Goal: Task Accomplishment & Management: Use online tool/utility

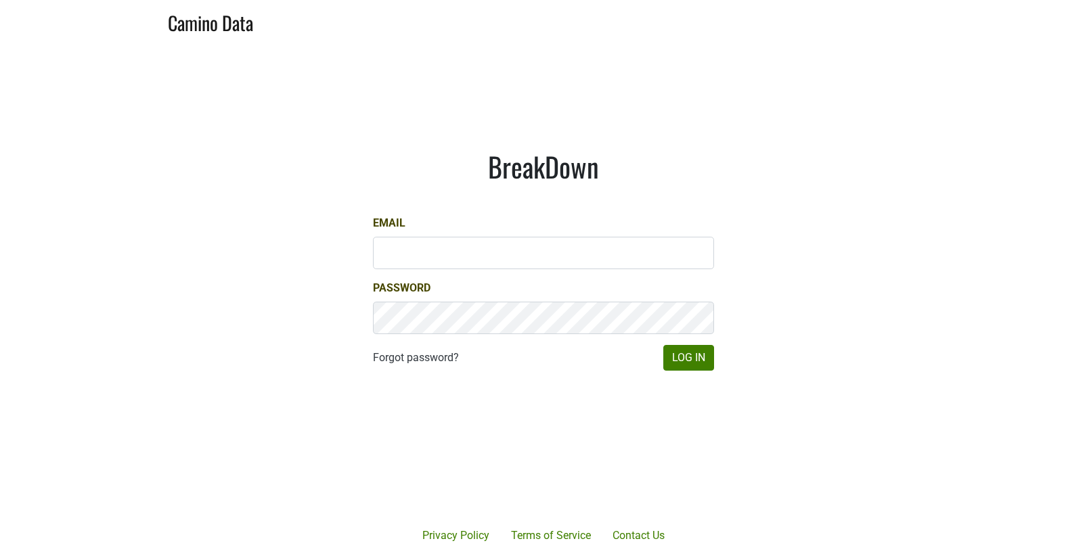
click at [623, 235] on div "Email" at bounding box center [543, 242] width 341 height 54
click at [627, 266] on input "Email" at bounding box center [543, 253] width 341 height 32
type input "ellison@bellaoaks.com"
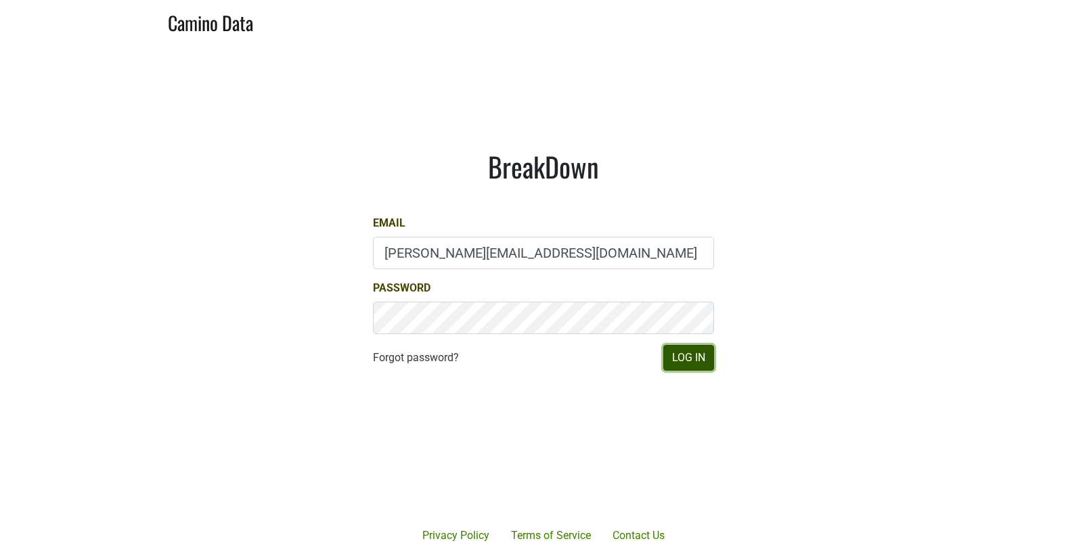
click at [688, 349] on button "Log In" at bounding box center [688, 358] width 51 height 26
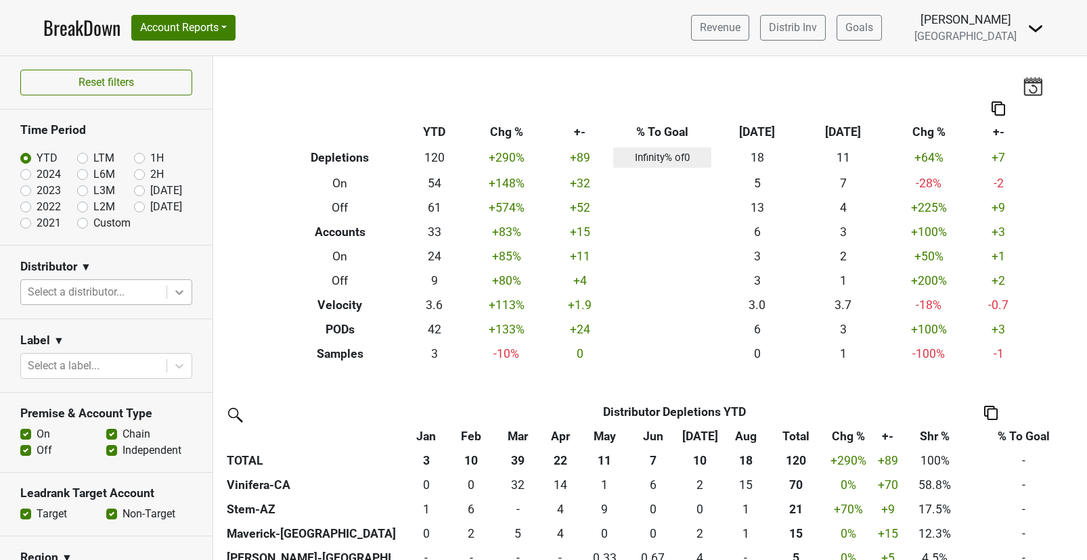
click at [186, 294] on div at bounding box center [179, 292] width 24 height 24
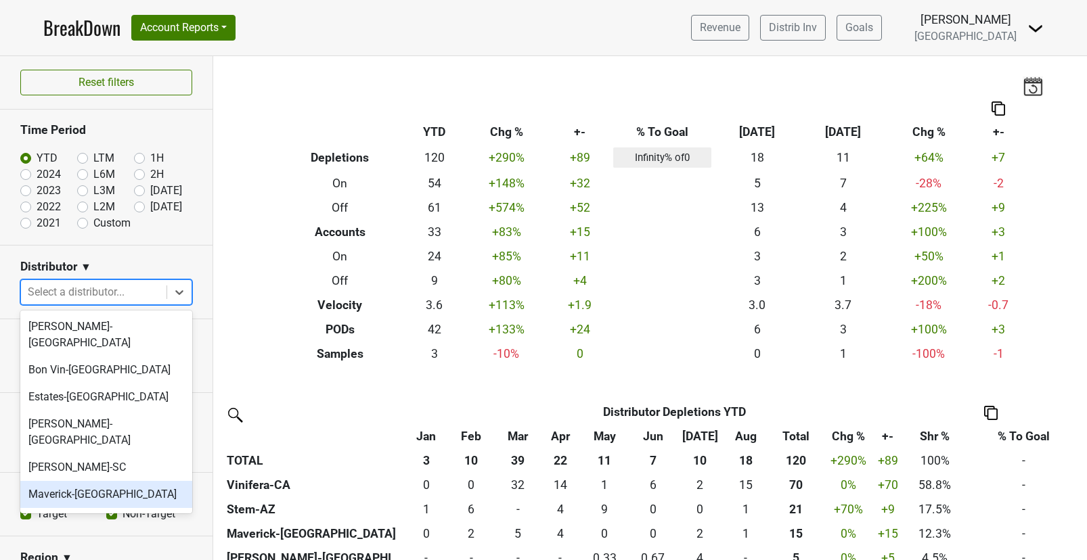
click at [75, 481] on div "Maverick-[GEOGRAPHIC_DATA]" at bounding box center [106, 494] width 172 height 27
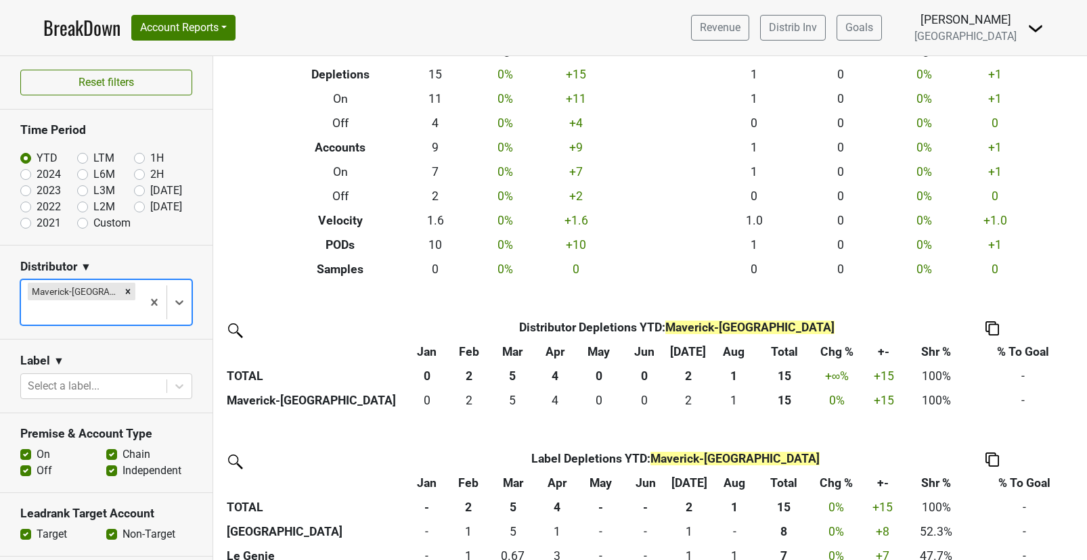
scroll to position [101, 0]
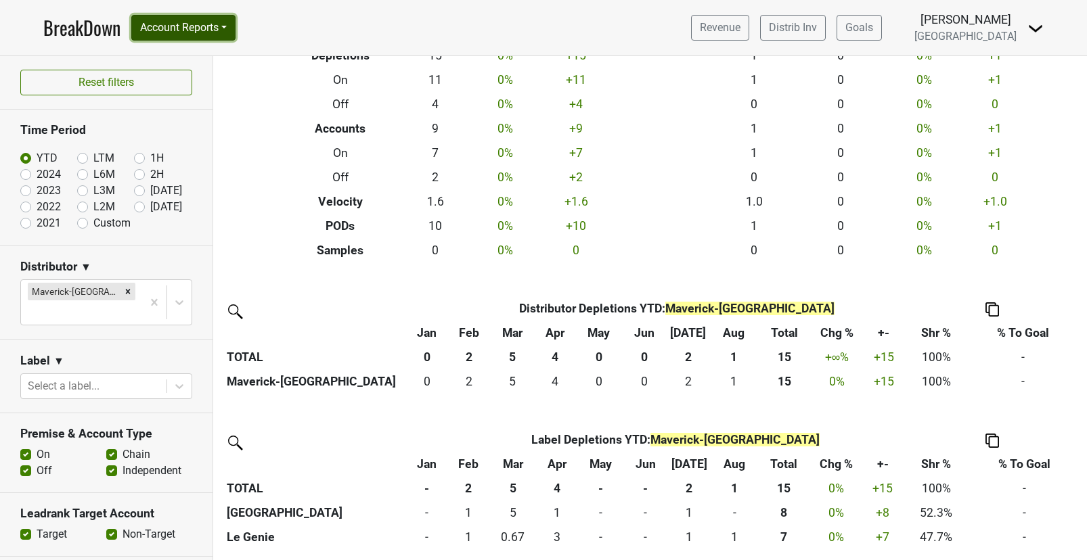
click at [154, 35] on button "Account Reports" at bounding box center [183, 28] width 104 height 26
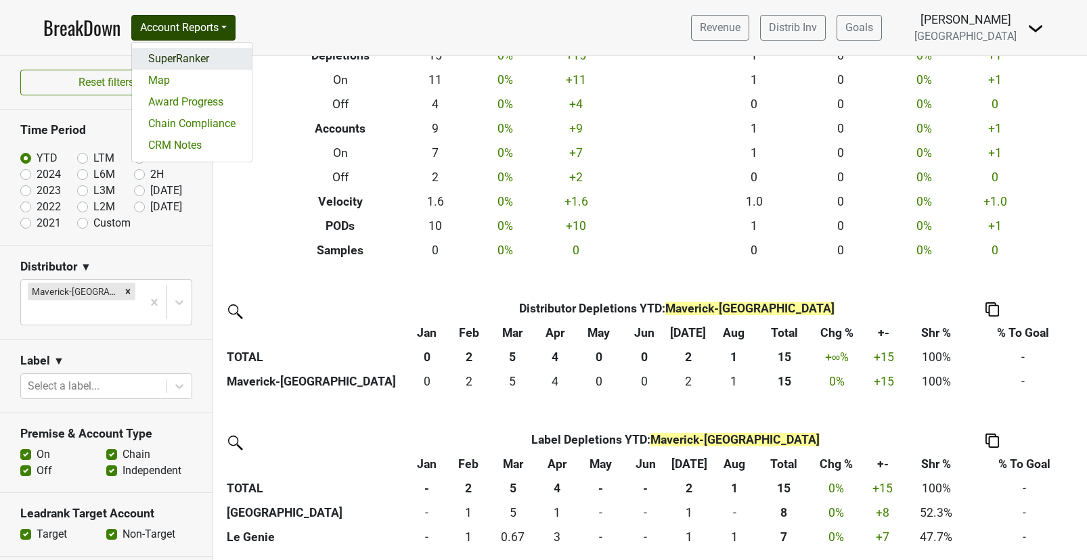
click at [224, 64] on link "SuperRanker" at bounding box center [192, 59] width 120 height 22
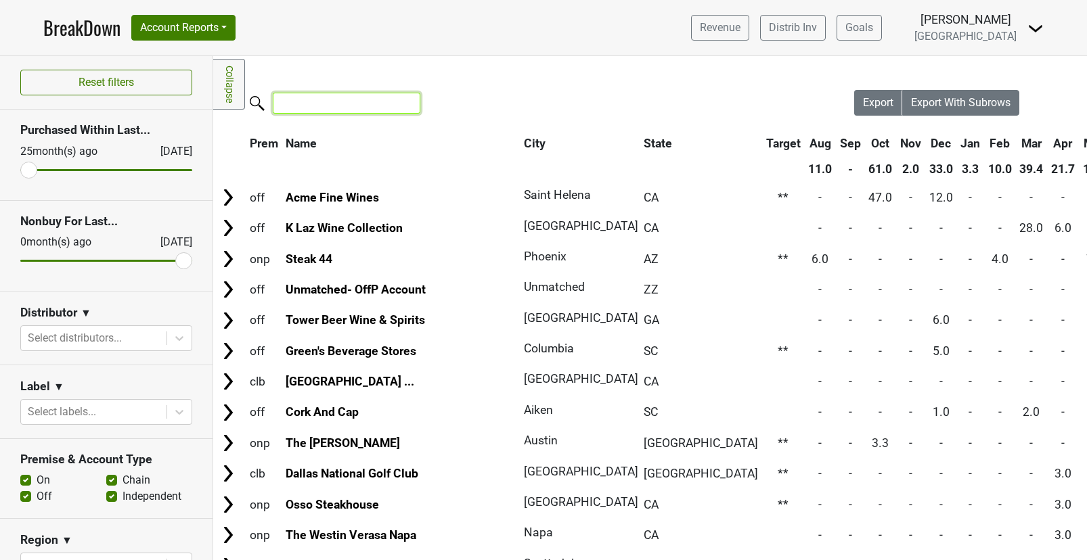
click at [348, 94] on input "search" at bounding box center [347, 103] width 148 height 21
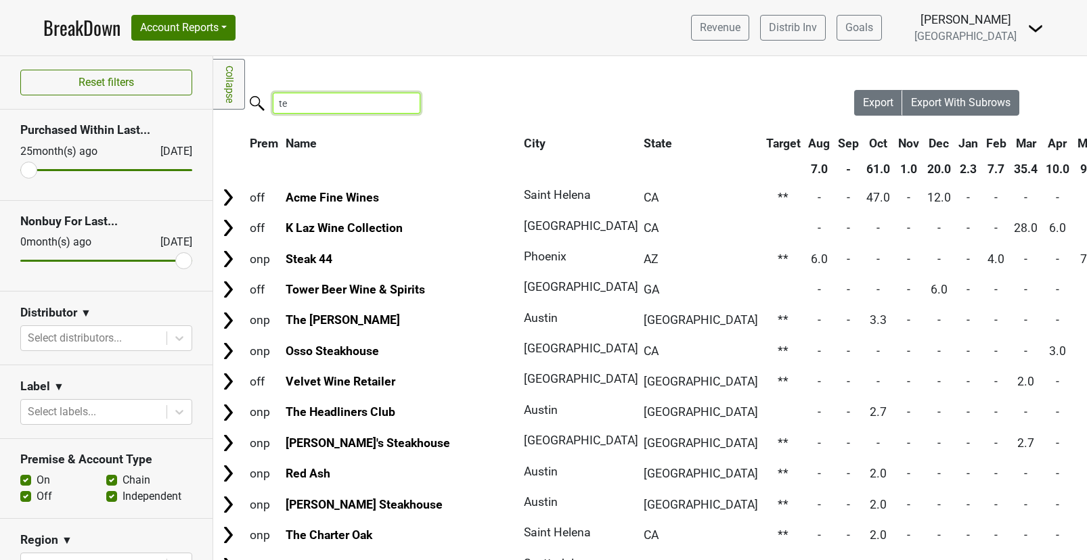
type input "t"
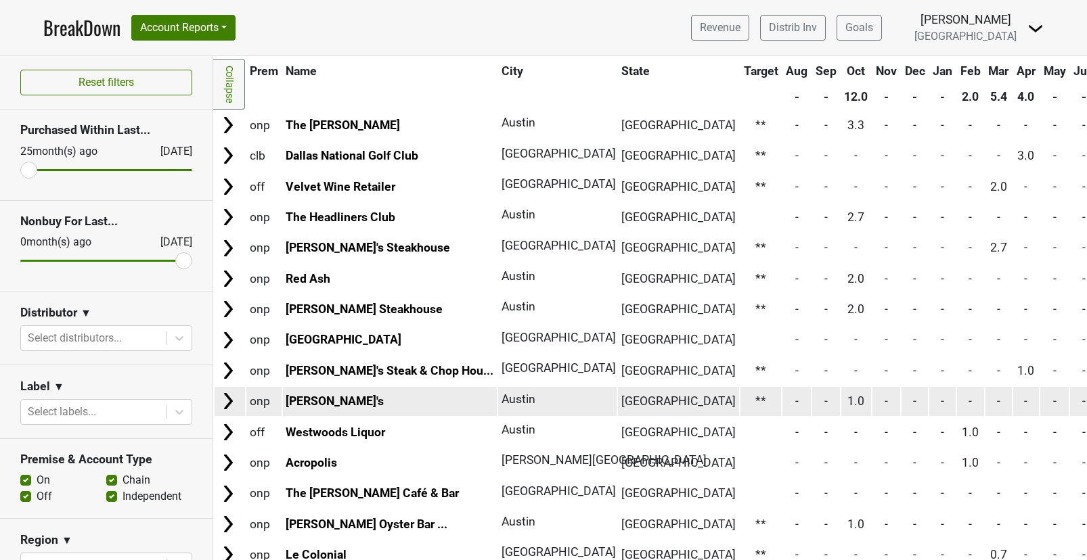
scroll to position [127, 0]
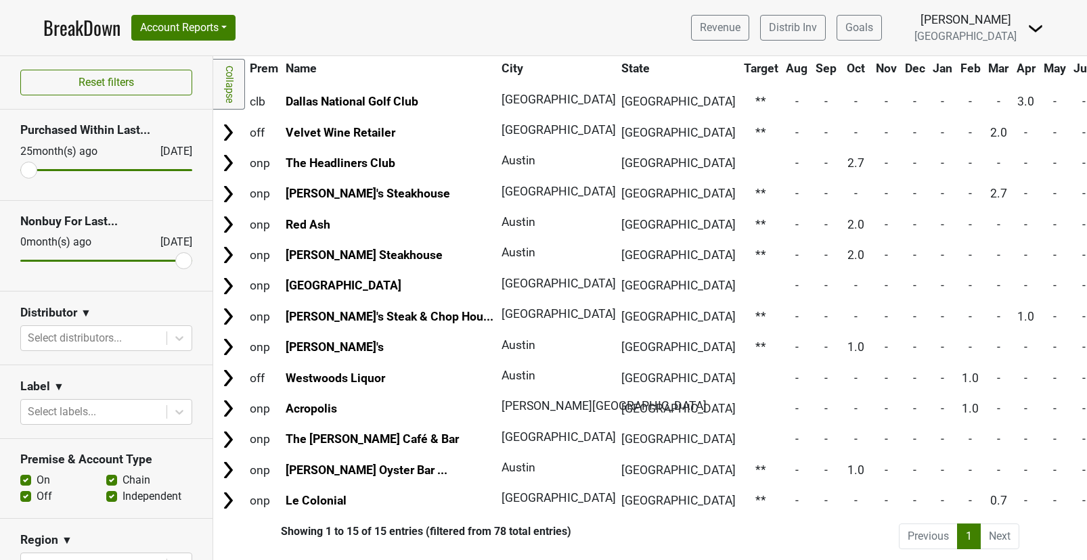
type input "tx"
click at [1010, 539] on li "Next" at bounding box center [1000, 537] width 39 height 26
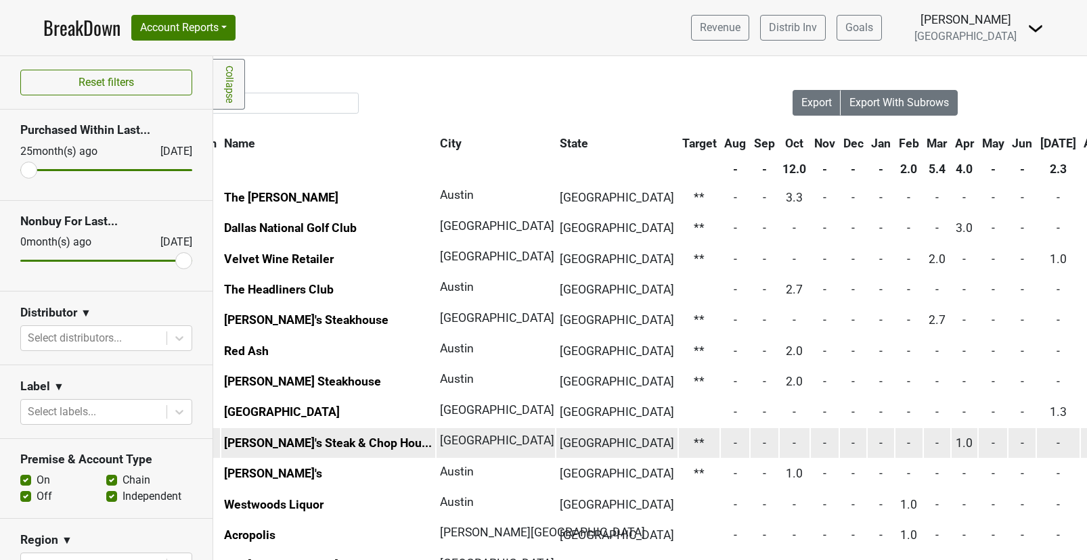
scroll to position [0, 0]
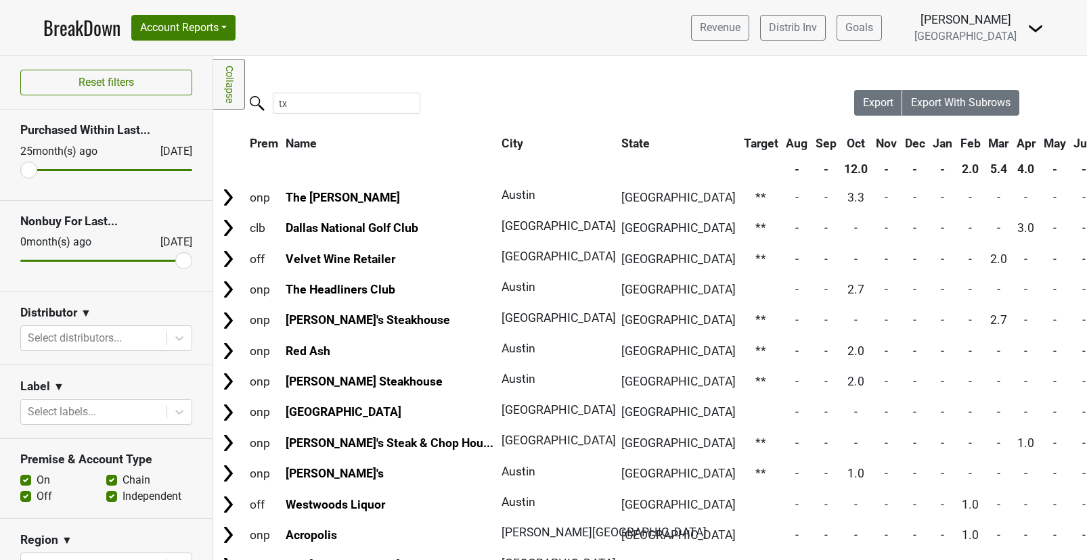
click at [451, 99] on div "tx" at bounding box center [533, 104] width 641 height 29
click at [378, 94] on input "tx" at bounding box center [347, 103] width 148 height 21
click at [401, 105] on input "tx" at bounding box center [347, 103] width 148 height 21
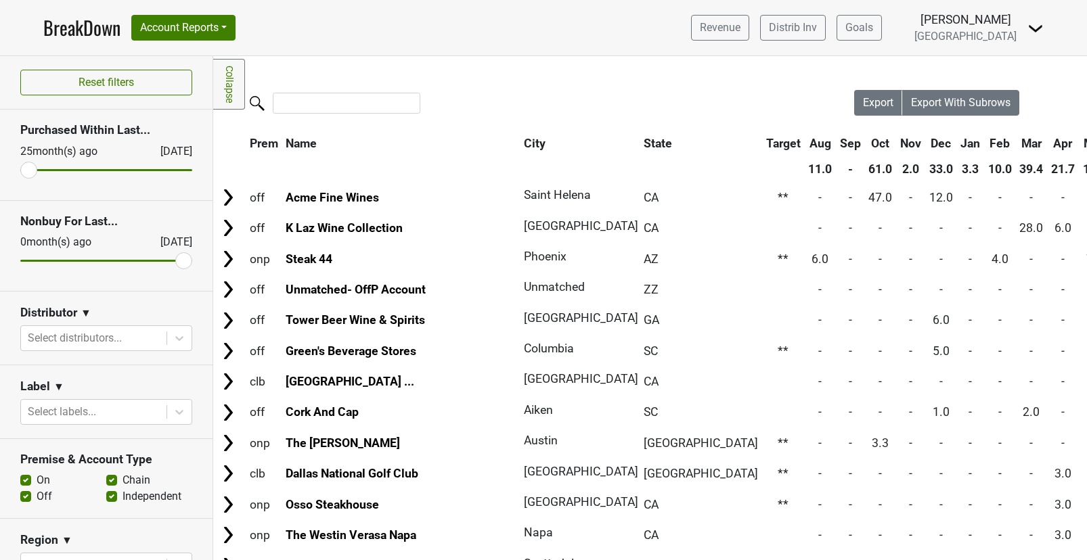
click at [445, 96] on div at bounding box center [533, 104] width 641 height 29
click at [174, 21] on button "Account Reports" at bounding box center [183, 28] width 104 height 26
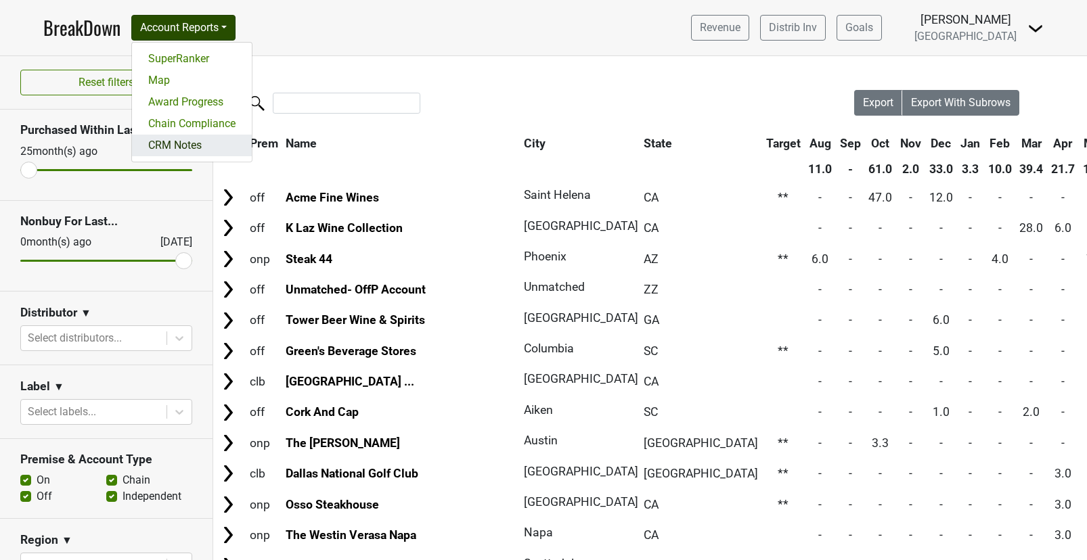
click at [182, 151] on link "CRM Notes" at bounding box center [192, 146] width 120 height 22
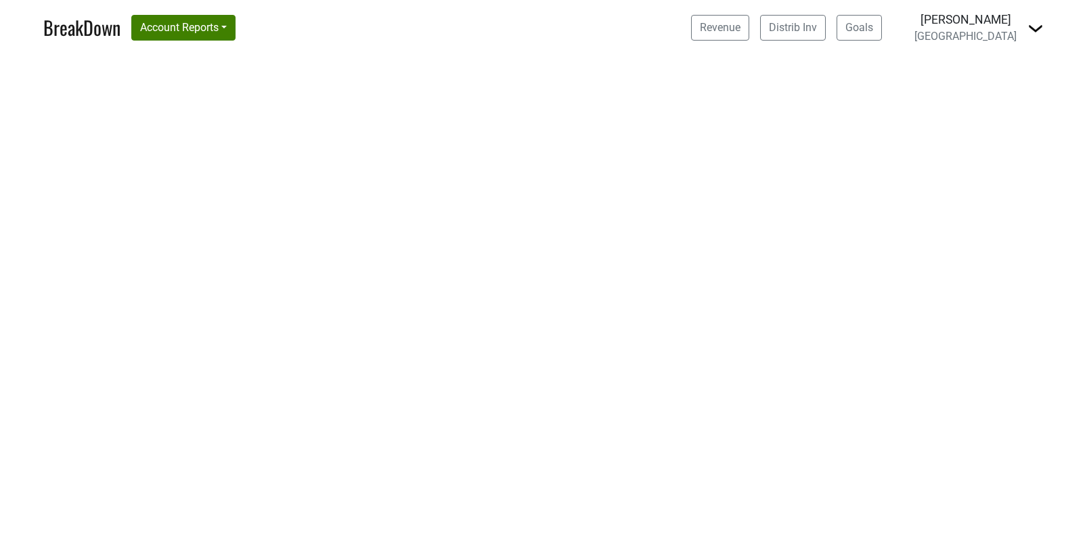
select select "CA"
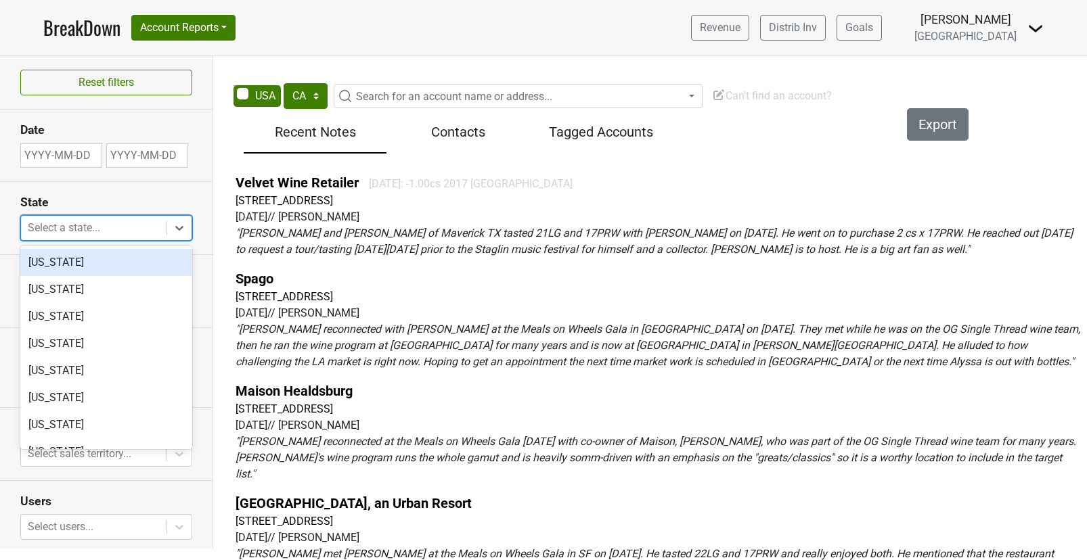
click at [104, 230] on div at bounding box center [94, 228] width 132 height 19
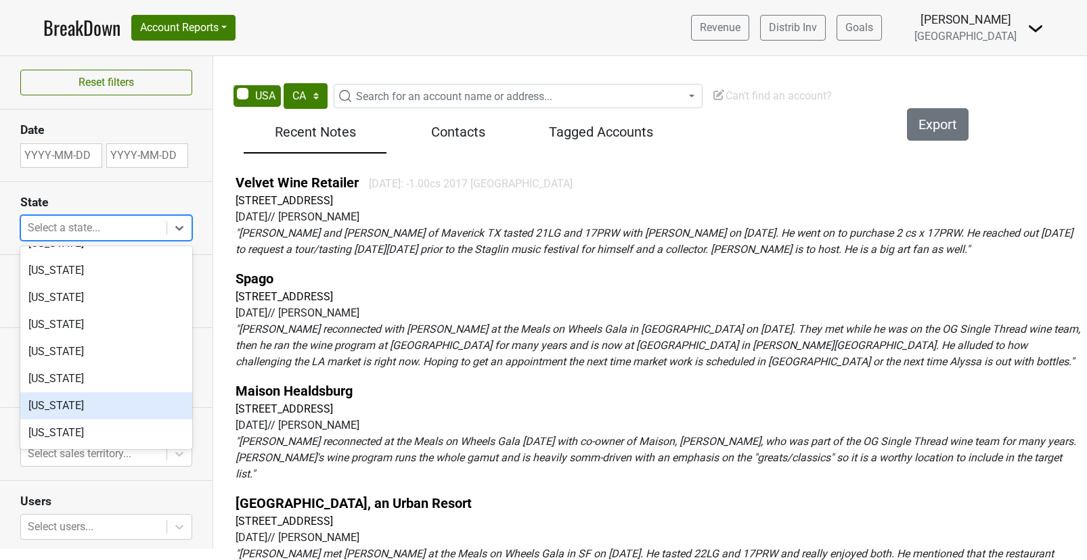
scroll to position [1090, 0]
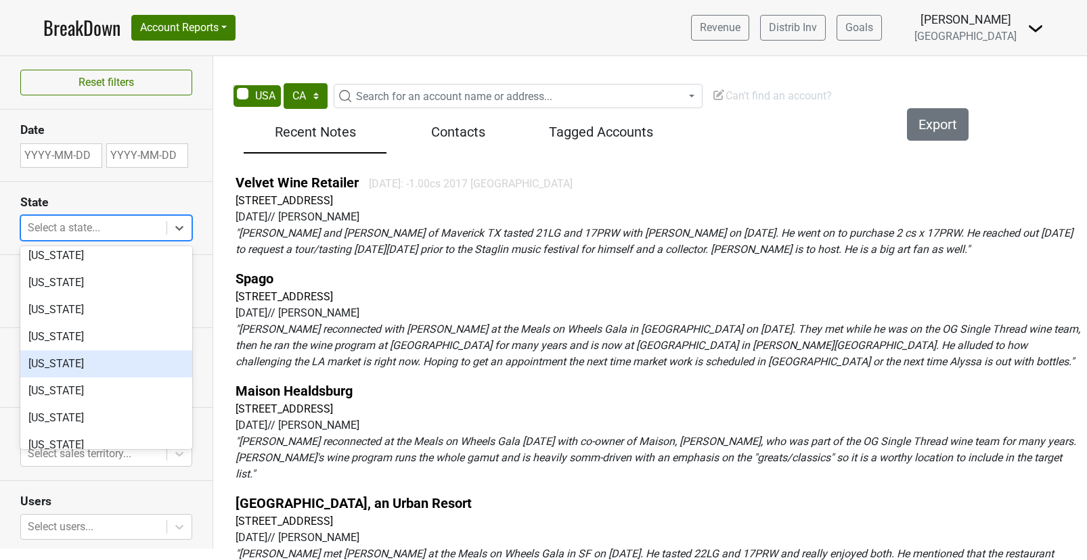
click at [65, 370] on div "Texas" at bounding box center [106, 364] width 172 height 27
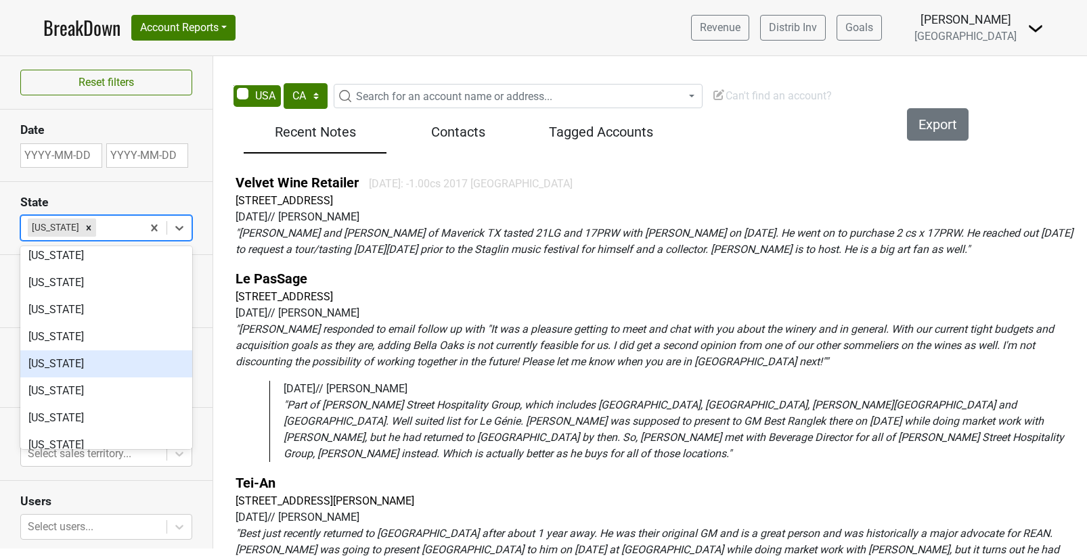
click at [202, 162] on section "Date" at bounding box center [106, 146] width 213 height 72
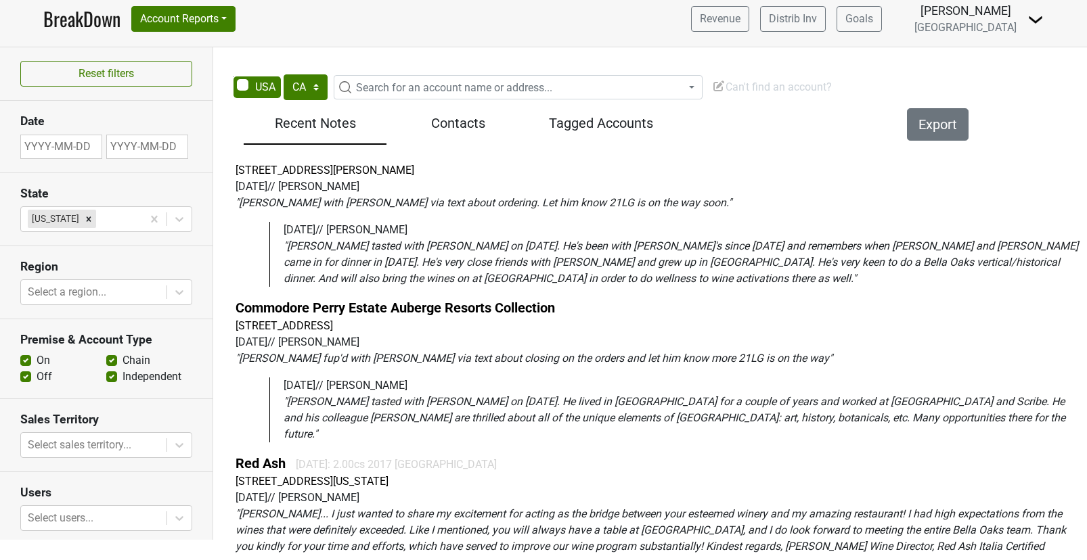
scroll to position [1907, 0]
